Goal: Task Accomplishment & Management: Use online tool/utility

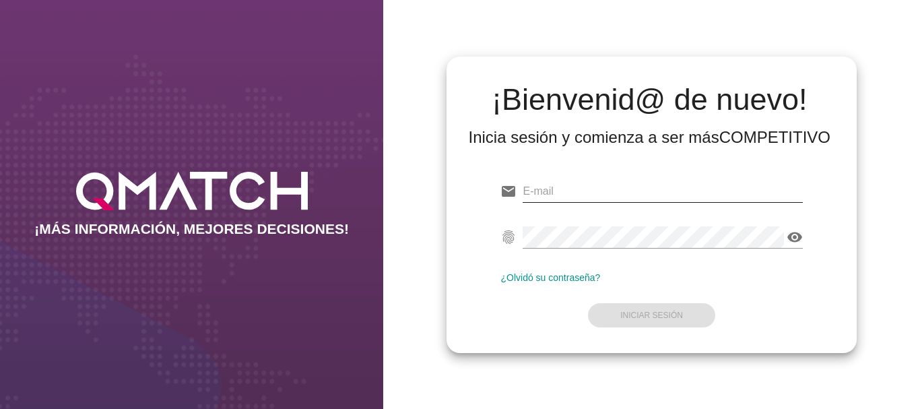
click at [562, 191] on input "email" at bounding box center [661, 191] width 279 height 22
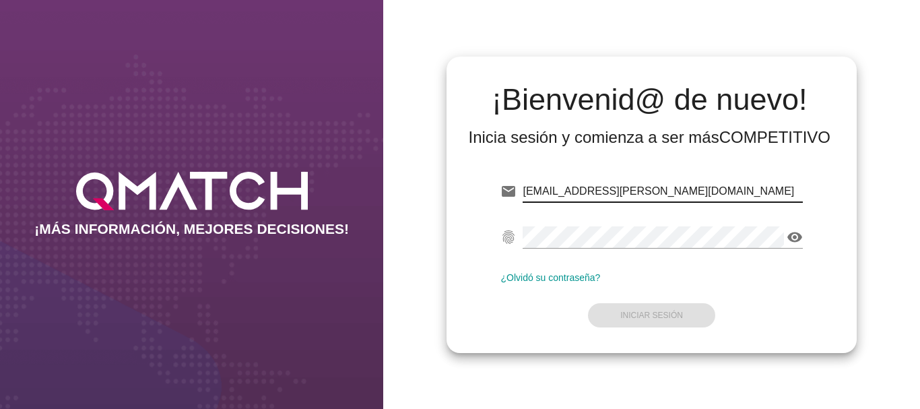
type input "[EMAIL_ADDRESS][PERSON_NAME][DOMAIN_NAME]"
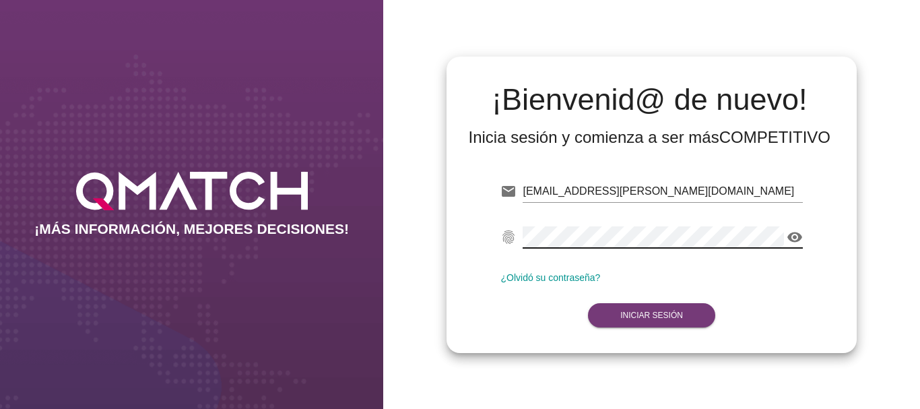
click at [672, 311] on strong "Iniciar Sesión" at bounding box center [651, 314] width 63 height 9
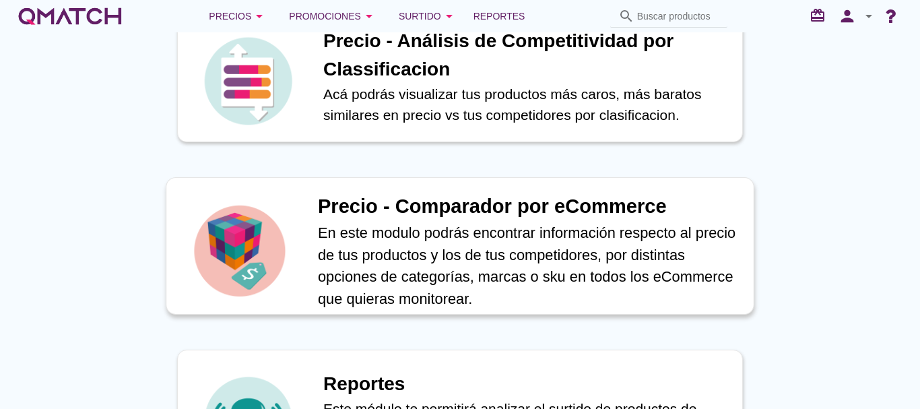
scroll to position [471, 0]
click at [461, 207] on h1 "Precio - Comparador por eCommerce" at bounding box center [528, 206] width 421 height 30
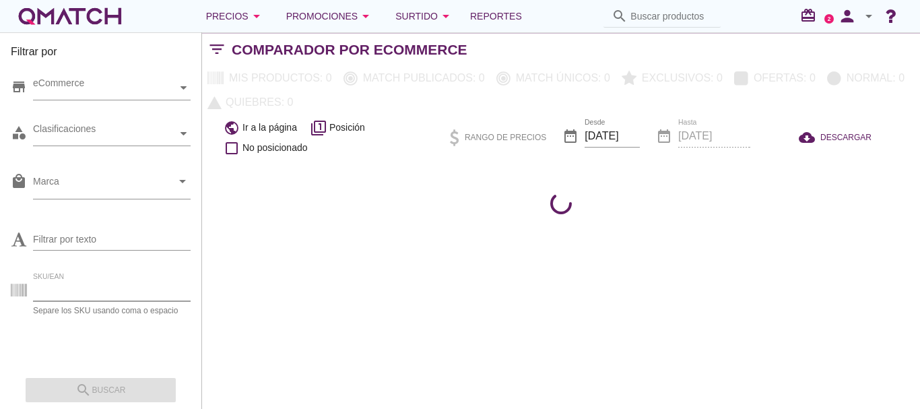
click at [63, 290] on input "SKU/EAN" at bounding box center [112, 290] width 158 height 22
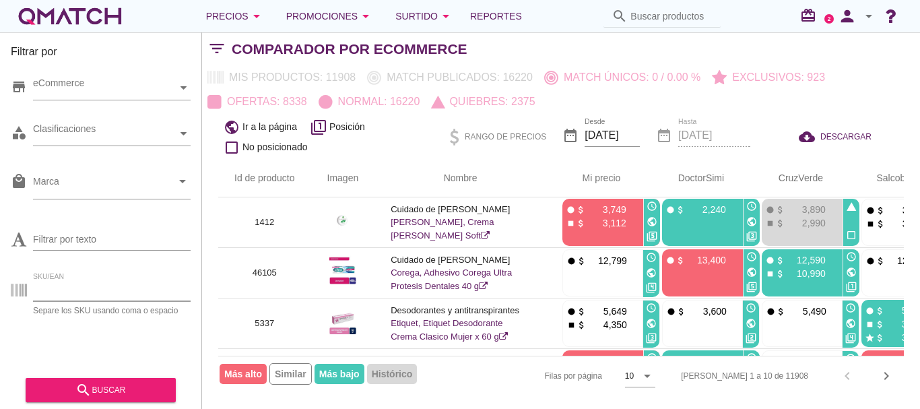
paste input "85655"
click at [129, 386] on div "search buscar" at bounding box center [100, 390] width 129 height 16
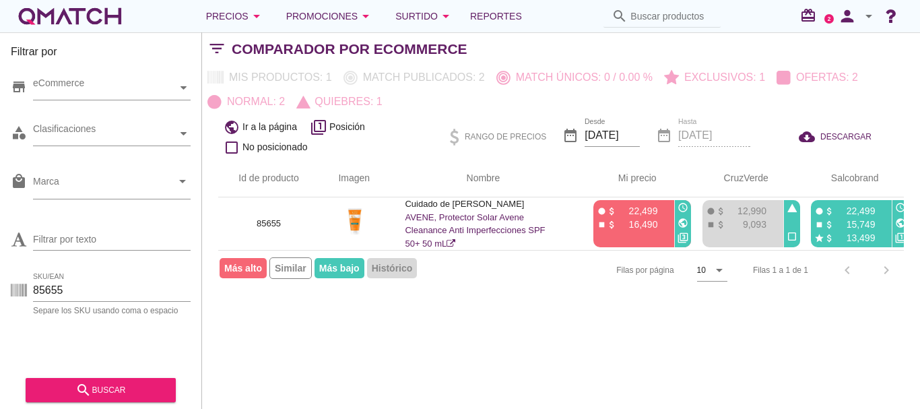
click at [570, 174] on th "Nombre" at bounding box center [482, 179] width 189 height 38
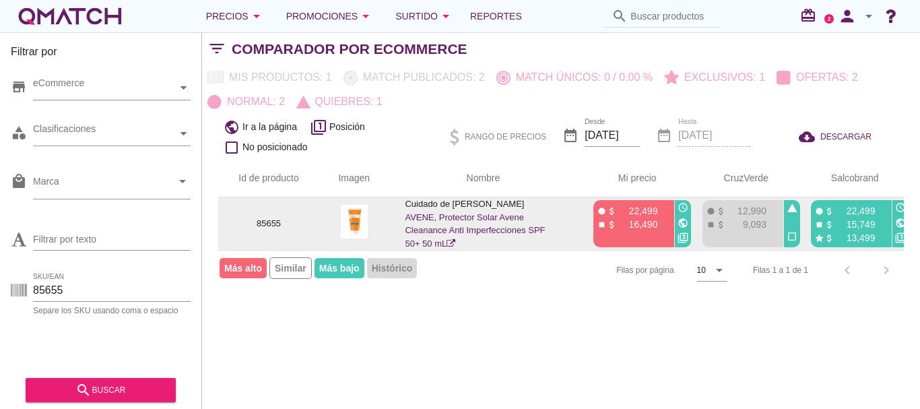
click at [683, 223] on icon "public" at bounding box center [682, 222] width 11 height 11
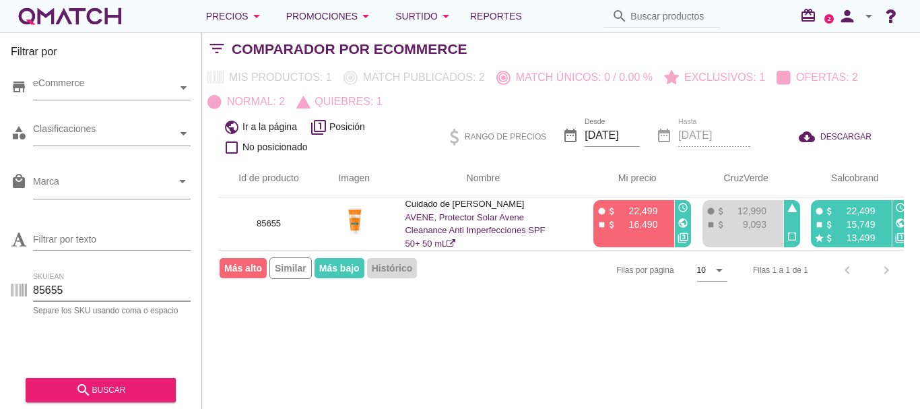
drag, startPoint x: 77, startPoint y: 285, endPoint x: 7, endPoint y: 279, distance: 70.3
click at [7, 279] on div "Filtrar por store eCommerce category Clasificaciones local_mall Marca arrow_dro…" at bounding box center [101, 220] width 202 height 376
paste input "92648"
click at [121, 386] on div "search buscar" at bounding box center [100, 390] width 129 height 16
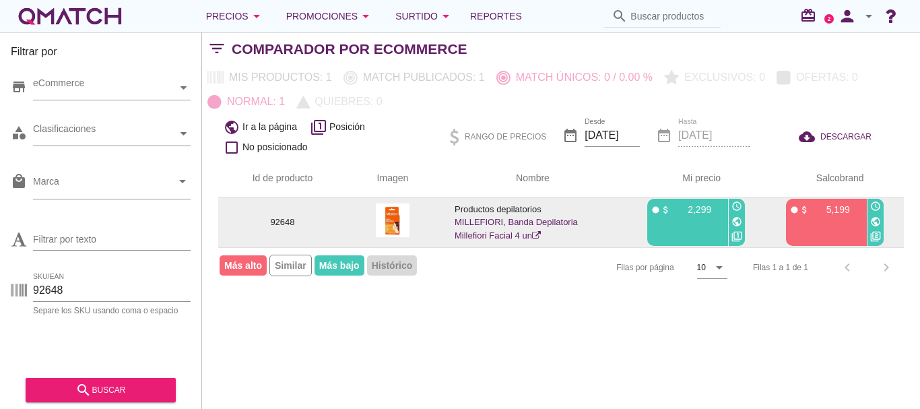
click at [737, 222] on icon "public" at bounding box center [736, 221] width 11 height 11
click at [877, 222] on icon "public" at bounding box center [875, 221] width 11 height 11
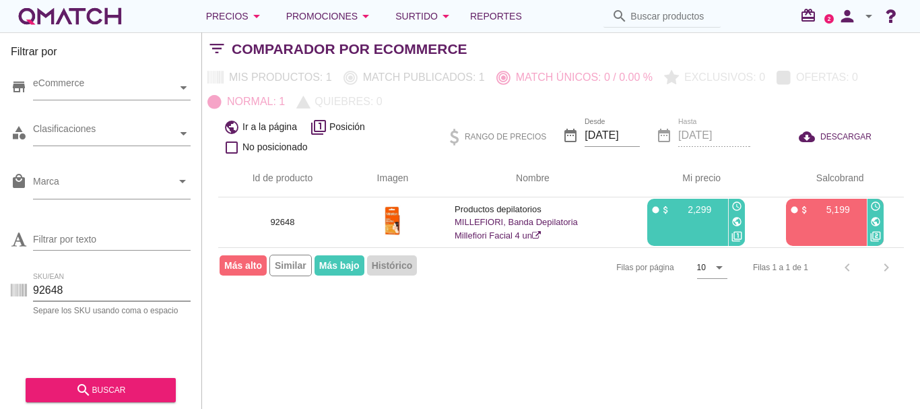
drag, startPoint x: 74, startPoint y: 288, endPoint x: 17, endPoint y: 285, distance: 57.3
click at [17, 286] on div "SKU/EAN 92648 Separe los SKU usando [MEDICAL_DATA] o espacio" at bounding box center [101, 292] width 180 height 43
paste input "62036001"
click at [113, 386] on div "search buscar" at bounding box center [100, 390] width 129 height 16
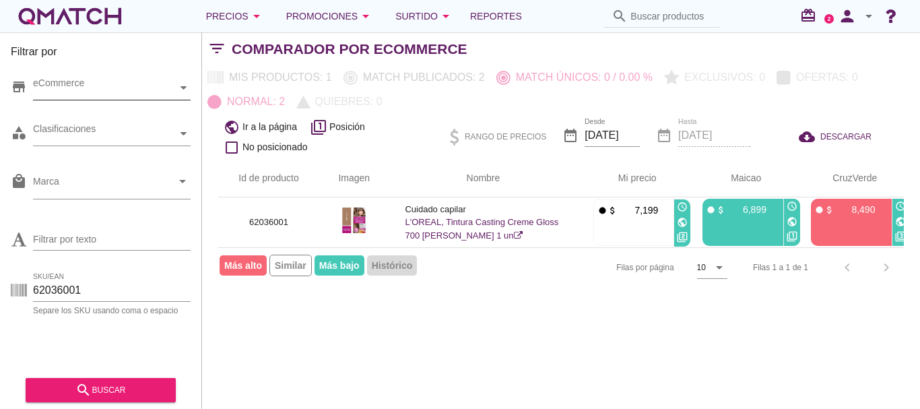
click at [186, 87] on icon at bounding box center [183, 88] width 6 height 6
click at [41, 112] on icon at bounding box center [44, 112] width 6 height 6
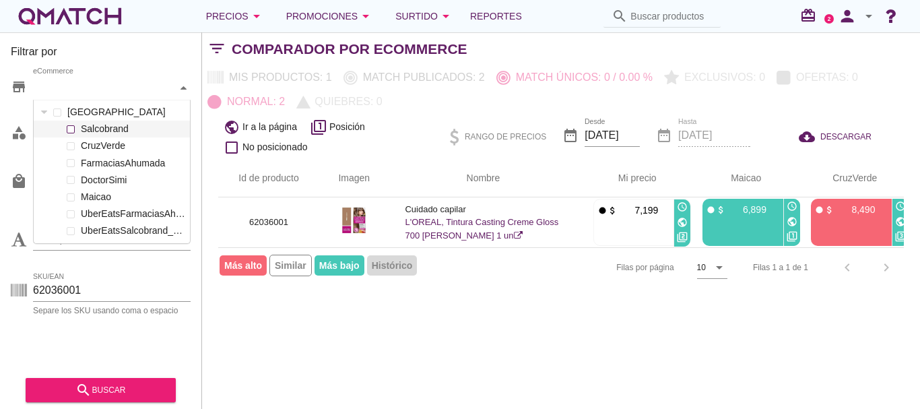
click at [72, 129] on span at bounding box center [70, 129] width 5 height 5
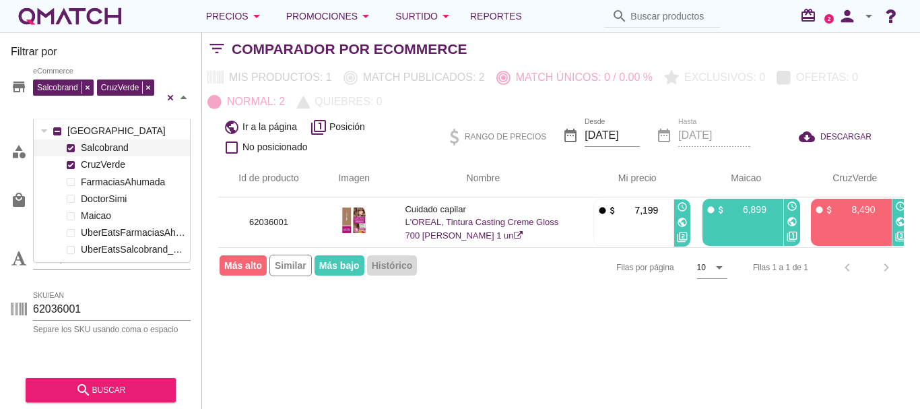
click at [72, 142] on div "[PERSON_NAME] FarmaciasAhumada DoctorSimi Maicao UberEatsFarmaciasAhumada_212 U…" at bounding box center [112, 198] width 156 height 119
click at [71, 181] on span at bounding box center [70, 181] width 5 height 5
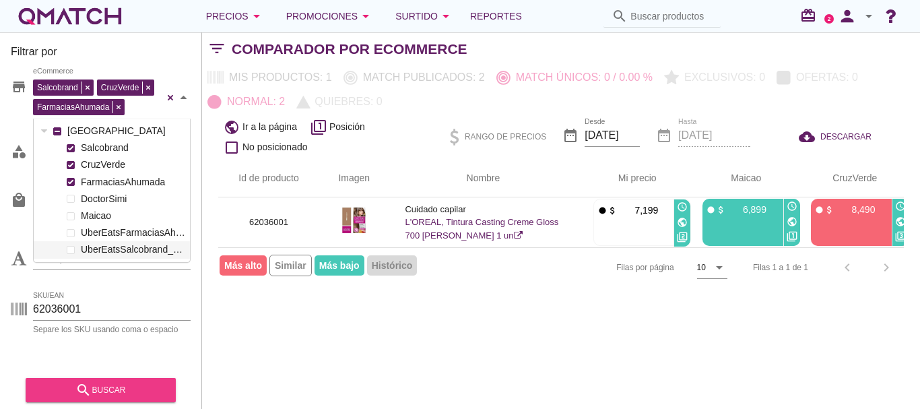
click at [107, 389] on div "search buscar" at bounding box center [100, 390] width 129 height 16
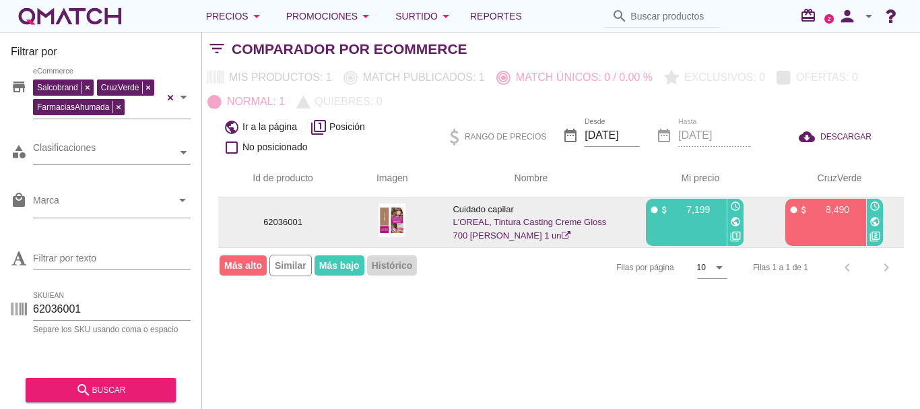
click at [736, 220] on icon "public" at bounding box center [735, 221] width 11 height 11
click at [873, 222] on icon "public" at bounding box center [874, 221] width 11 height 11
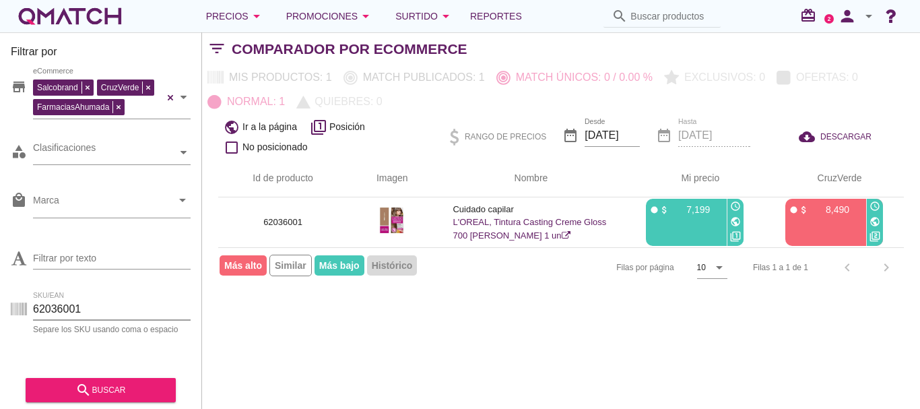
drag, startPoint x: 90, startPoint y: 310, endPoint x: 15, endPoint y: 306, distance: 74.8
click at [14, 306] on div "SKU/EAN 62036001 Separe los SKU usando [MEDICAL_DATA] o espacio" at bounding box center [101, 311] width 180 height 43
paste input "11774"
click at [121, 386] on div "search buscar" at bounding box center [100, 390] width 129 height 16
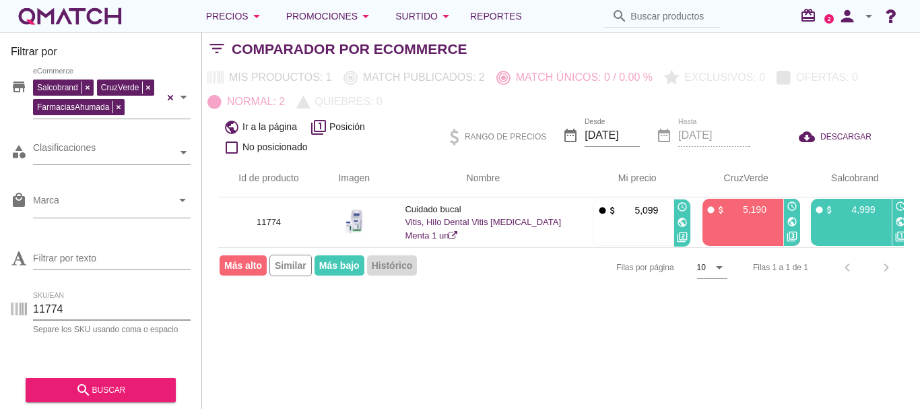
drag, startPoint x: 69, startPoint y: 311, endPoint x: 20, endPoint y: 310, distance: 49.2
click at [20, 310] on div "SKU/EAN 11774 Separe los SKU usando [MEDICAL_DATA] o espacio" at bounding box center [101, 311] width 180 height 43
paste input "3240500"
type input "32405004"
click at [127, 388] on div "search buscar" at bounding box center [100, 390] width 129 height 16
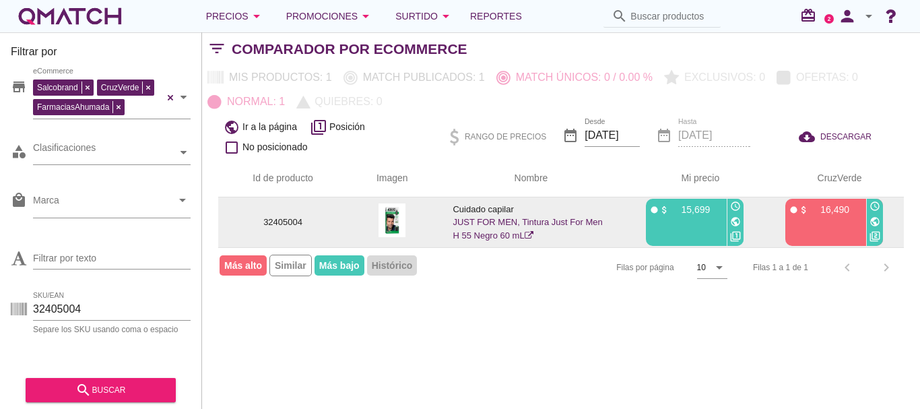
click at [735, 221] on icon "public" at bounding box center [735, 221] width 11 height 11
click at [874, 224] on icon "public" at bounding box center [874, 221] width 11 height 11
